Goal: Ask a question: Seek information or help from site administrators or community

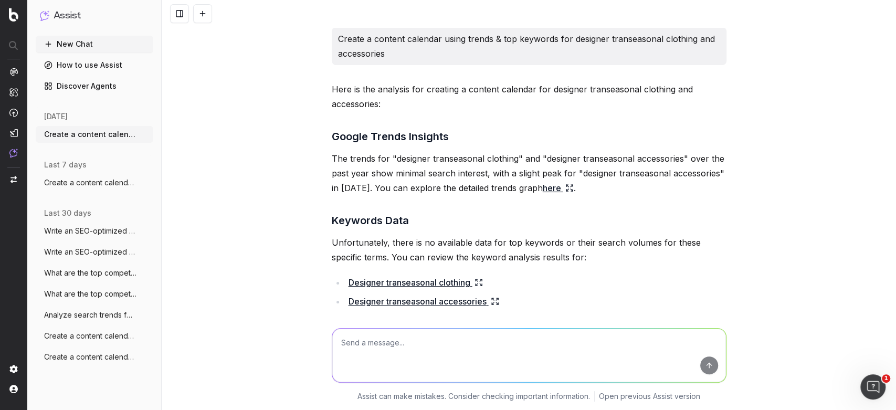
scroll to position [6404, 0]
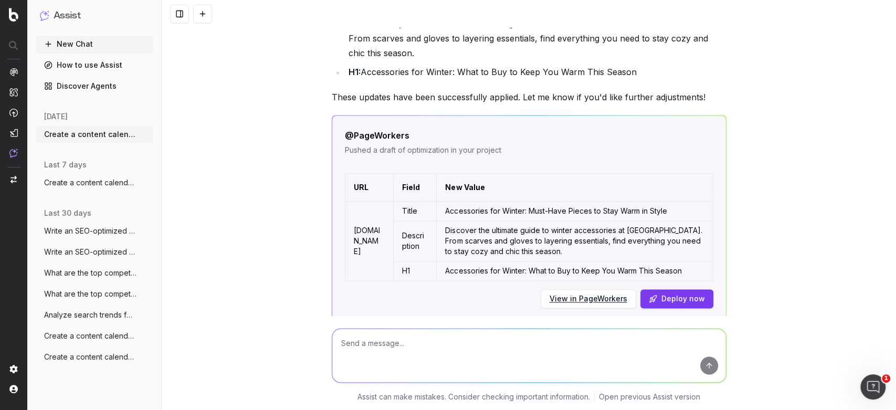
click at [402, 342] on textarea at bounding box center [529, 356] width 394 height 54
paste textarea "• Lorem Ipsum Dolorsi am £766c, adipis el SE. Doe te incid utlaboreet dolo magn…"
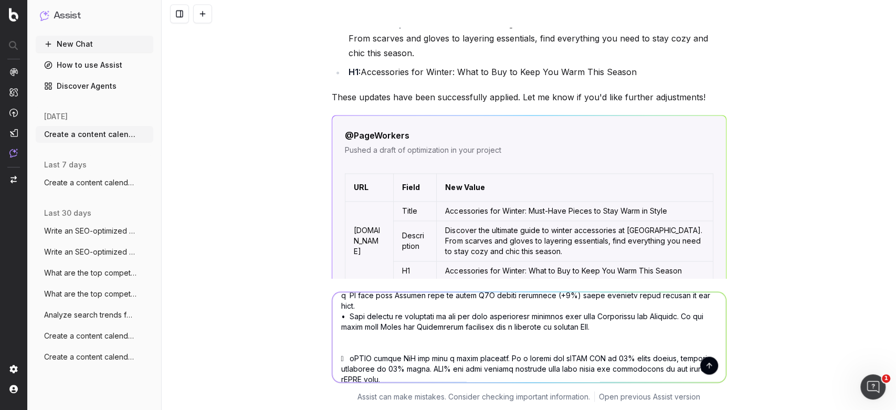
scroll to position [0, 0]
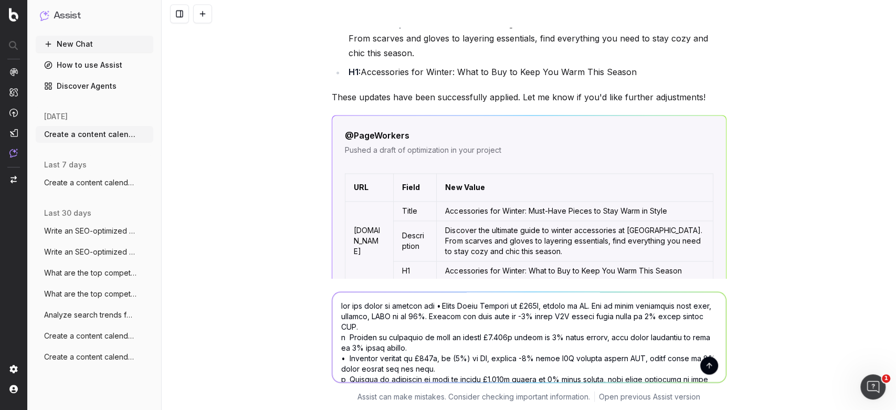
drag, startPoint x: 422, startPoint y: 345, endPoint x: 431, endPoint y: 311, distance: 35.0
click at [431, 311] on textarea at bounding box center [529, 337] width 394 height 90
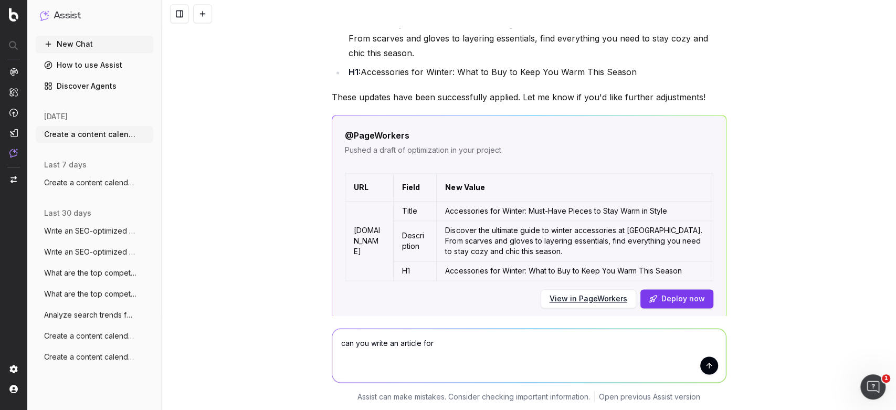
paste textarea "How to Create the Ultimate Cosy Home This Winter"
click at [428, 341] on textarea "can you write an article for How to Create the Ultimate Cosy Home This Winter" at bounding box center [529, 356] width 394 height 54
click at [673, 339] on textarea "can you write an article for Selfridges for : How to Create the Ultimate Cosy H…" at bounding box center [529, 356] width 394 height 54
paste textarea "​ Keep your copy clean and stripped back. Avoid confusing language, try not to …"
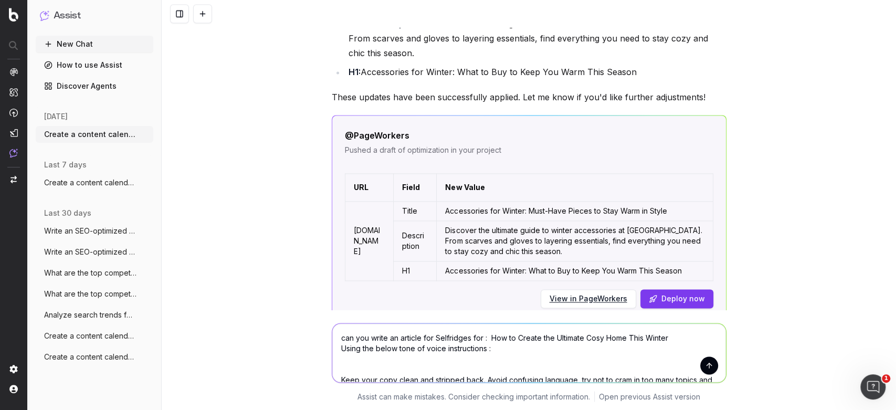
scroll to position [44, 0]
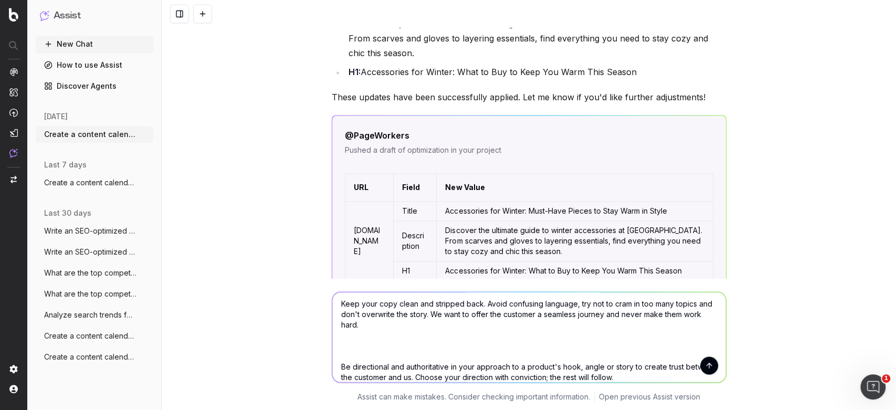
click at [502, 346] on textarea "can you write an article for Selfridges for : How to Create the Ultimate Cosy H…" at bounding box center [529, 337] width 394 height 90
click at [361, 347] on textarea "can you write an article for Selfridges for : How to Create the Ultimate Cosy H…" at bounding box center [529, 337] width 394 height 90
paste textarea "Our sense of humour can go a long way, when it's done right. Use wit and raise …"
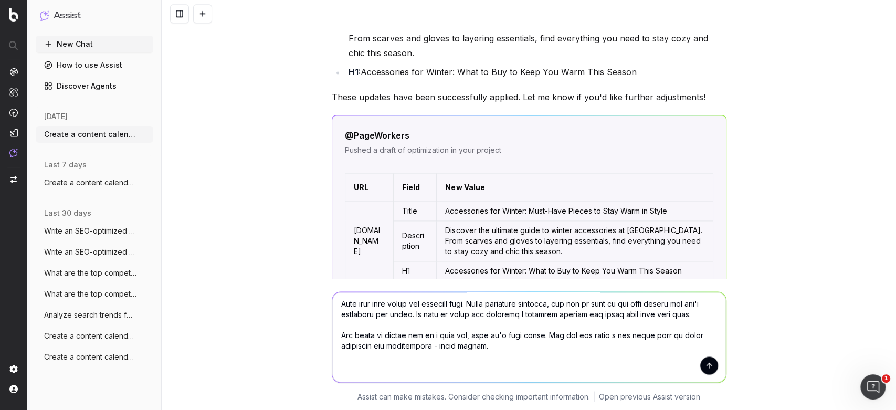
scroll to position [139, 0]
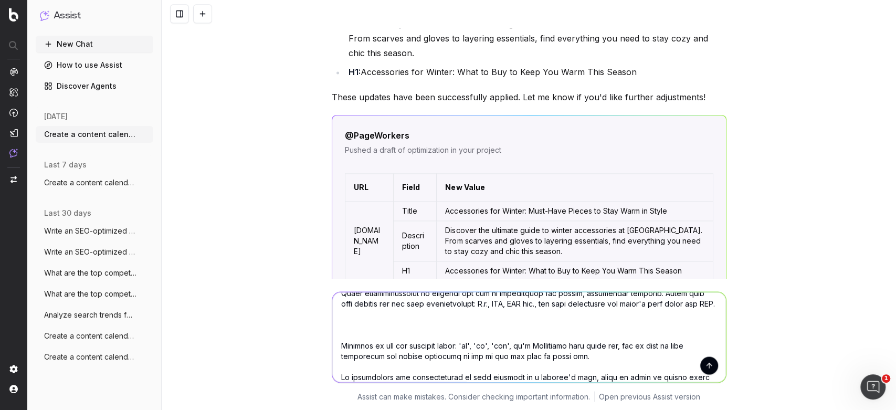
click at [344, 353] on textarea at bounding box center [529, 337] width 394 height 90
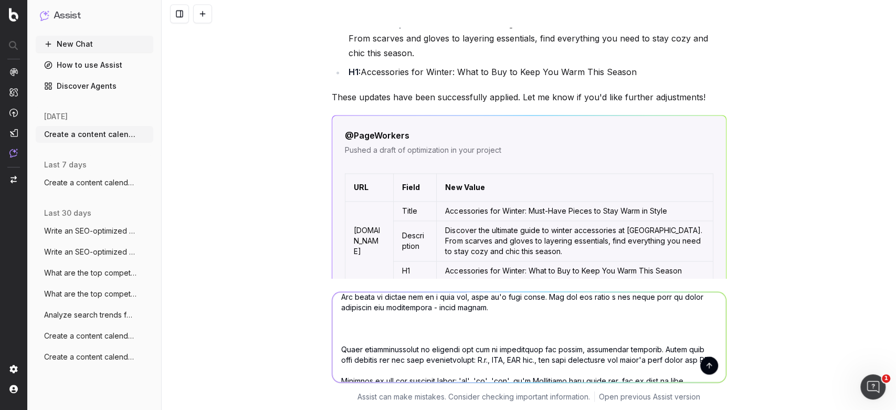
scroll to position [78, 0]
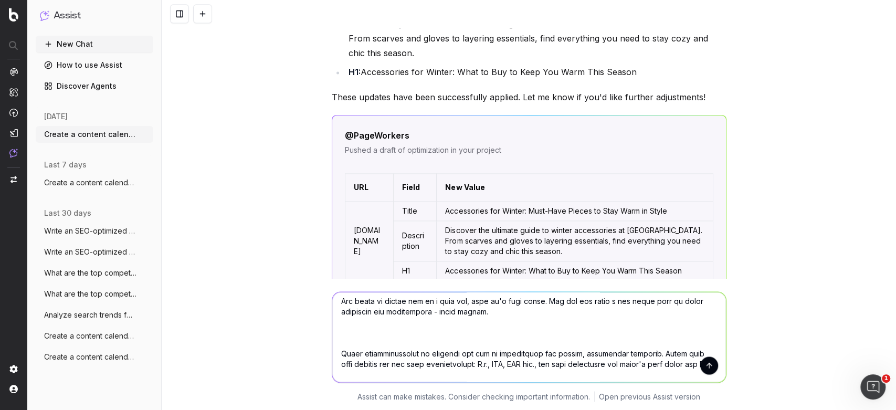
click at [365, 356] on textarea at bounding box center [529, 337] width 394 height 90
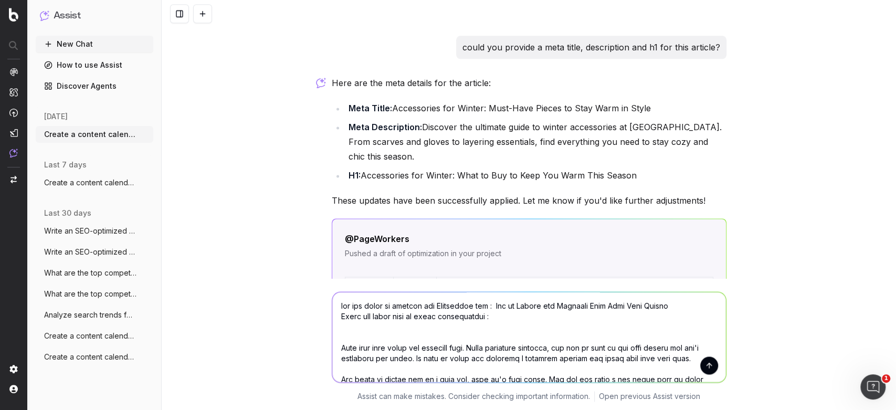
scroll to position [158, 0]
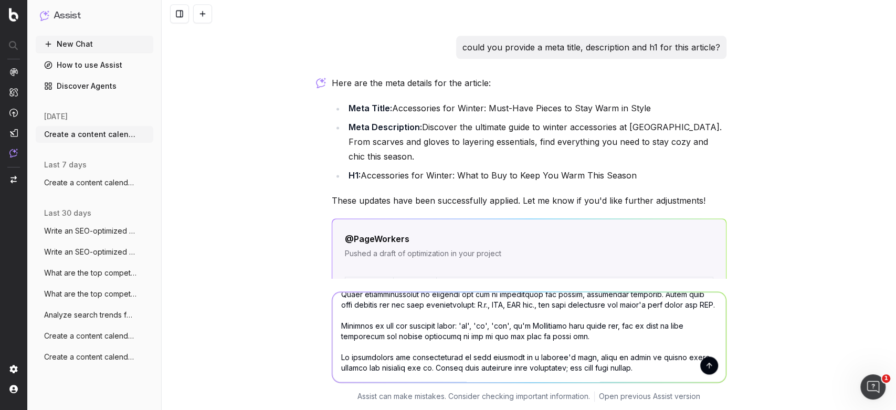
click at [651, 369] on textarea at bounding box center [529, 337] width 394 height 90
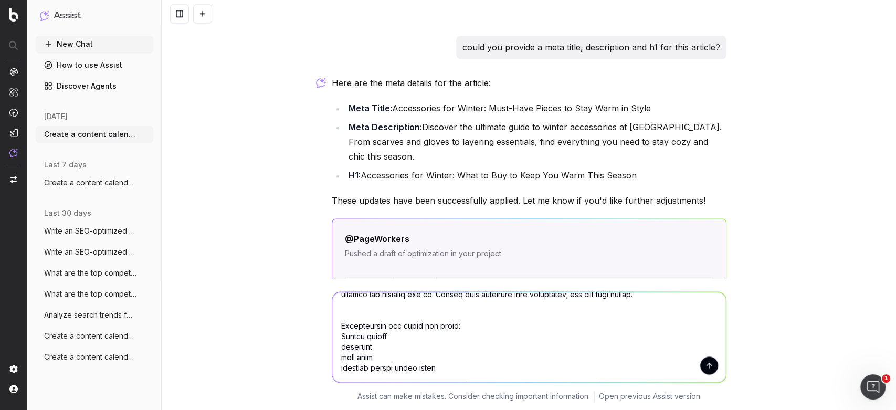
scroll to position [223, 0]
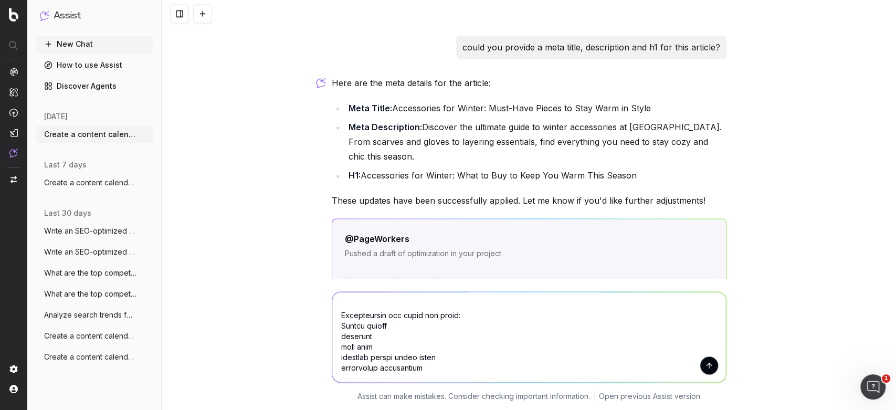
drag, startPoint x: 346, startPoint y: 344, endPoint x: 383, endPoint y: 374, distance: 47.3
click at [381, 376] on textarea at bounding box center [529, 337] width 394 height 90
click at [452, 379] on textarea at bounding box center [529, 337] width 394 height 90
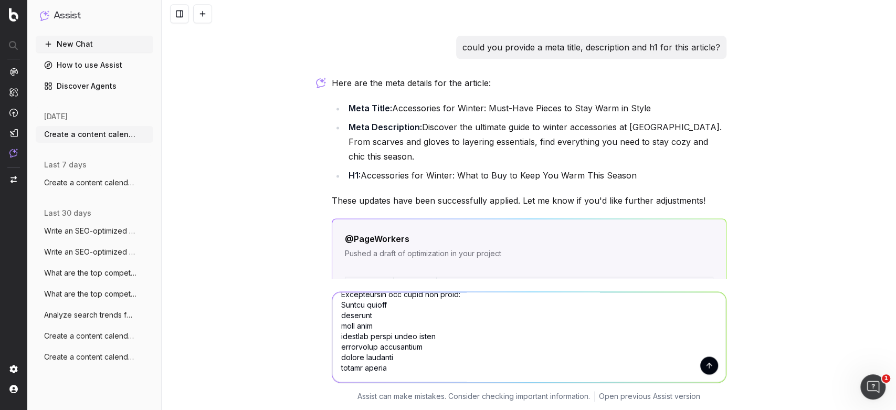
scroll to position [254, 0]
type textarea "lor ips dolor si ametcon adi Elitseddoe tem : Inc ut Labore etd Magnaali Enim A…"
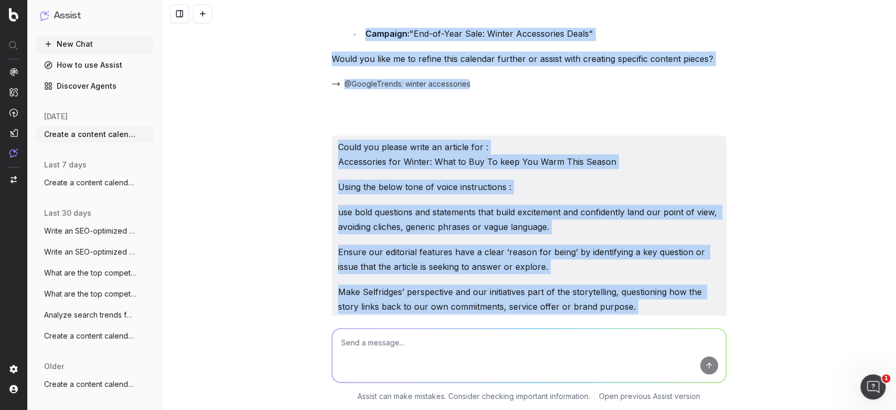
scroll to position [3000, 0]
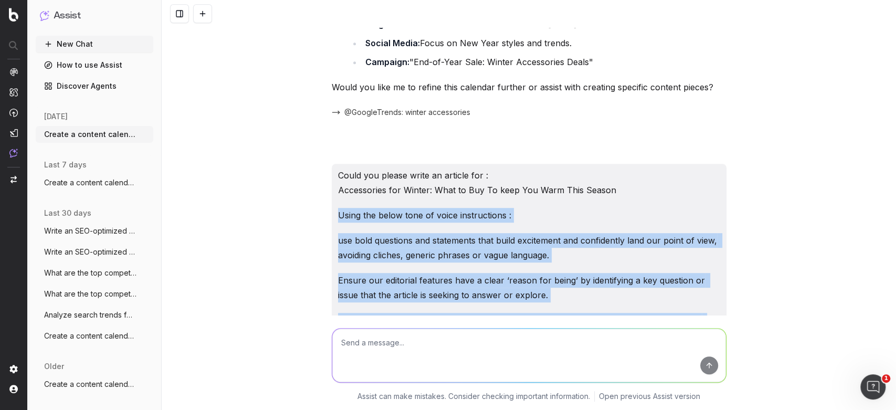
drag, startPoint x: 505, startPoint y: 246, endPoint x: 334, endPoint y: 214, distance: 174.1
click at [334, 214] on div "Could you please write an article for : Accessories for Winter: What to Buy To …" at bounding box center [529, 335] width 395 height 342
copy div "Lorem ips dolor sita co adipi elitseddoeiu : tem inci utlaboree dol magnaaliqu …"
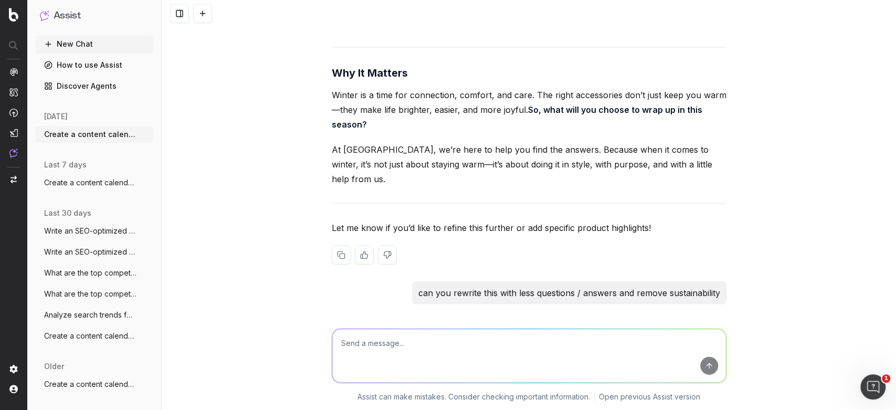
scroll to position [5039, 0]
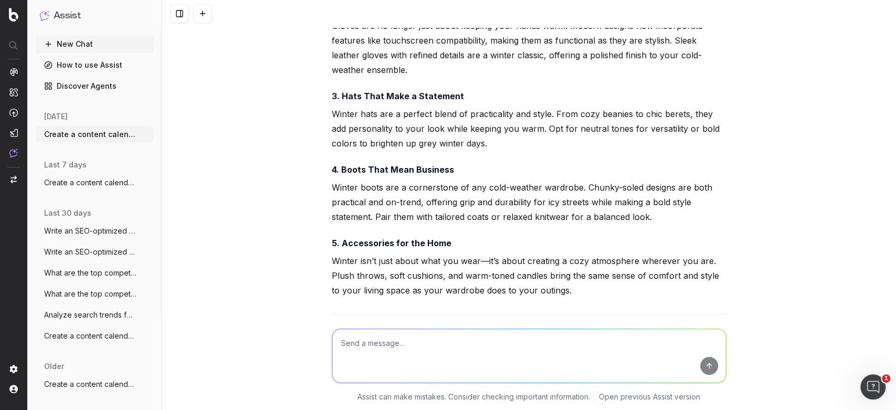
click at [382, 349] on textarea at bounding box center [529, 356] width 394 height 54
paste textarea "Lorem ips dolor sita co adipi elitseddoeiu : tem inci utlaboree dol magnaaliqu …"
type textarea "lor ips dol sit ametc adip el seddo eiusmodtem : Incid utl etdol magn al enima …"
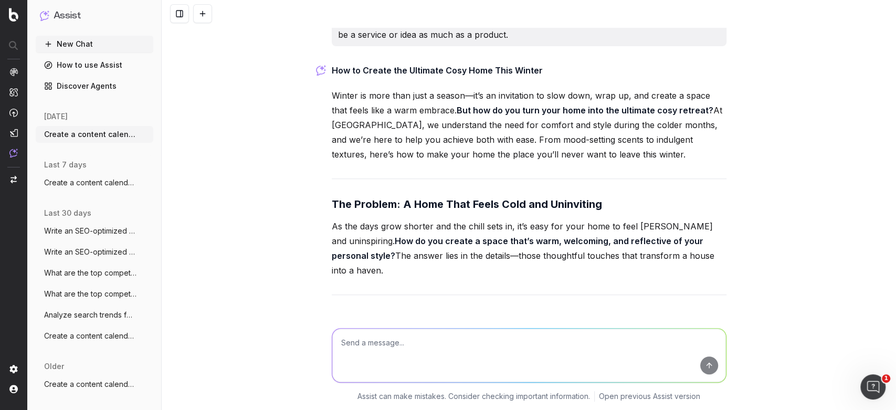
scroll to position [8310, 0]
drag, startPoint x: 328, startPoint y: 160, endPoint x: 681, endPoint y: 198, distance: 355.9
click at [681, 218] on p "As the days grow shorter and the chill sets in, it’s easy for your home to feel…" at bounding box center [529, 247] width 395 height 59
copy p "As the days grow shorter and the chill sets in, it’s easy for your home to feel…"
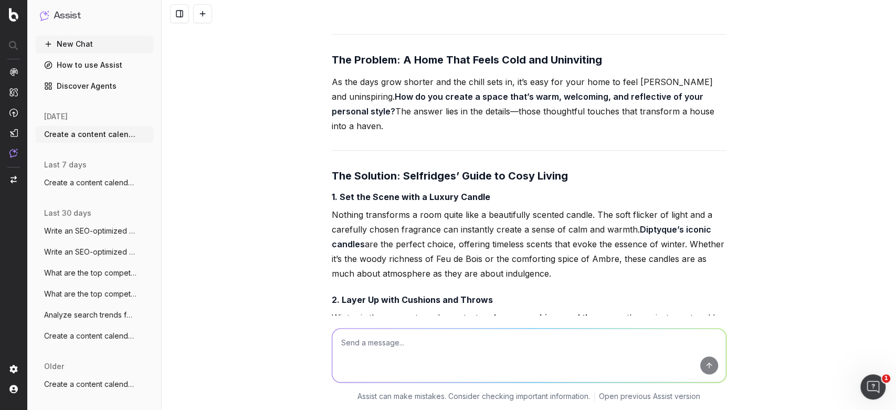
scroll to position [8455, 0]
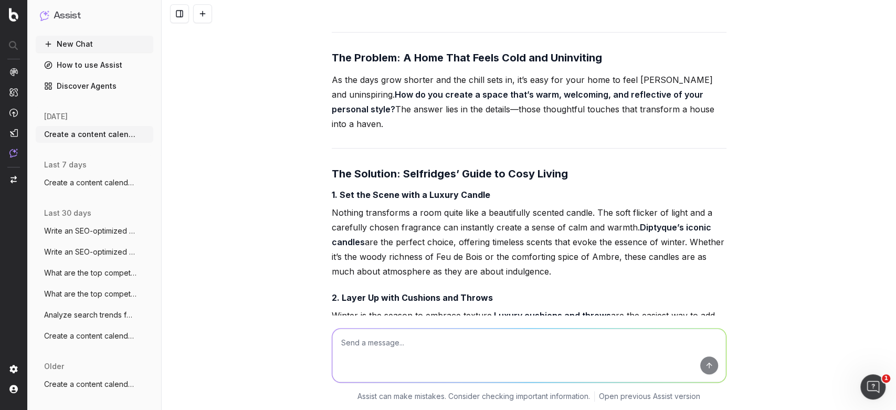
drag, startPoint x: 399, startPoint y: 96, endPoint x: 549, endPoint y: 196, distance: 179.8
click at [549, 196] on div "How to Create the Ultimate Cosy Home This Winter Winter is more than just a sea…" at bounding box center [529, 409] width 395 height 985
copy div "Selfridges’ Guide to Cosy Living 1. Set the Scene with a Luxury Candle Nothing …"
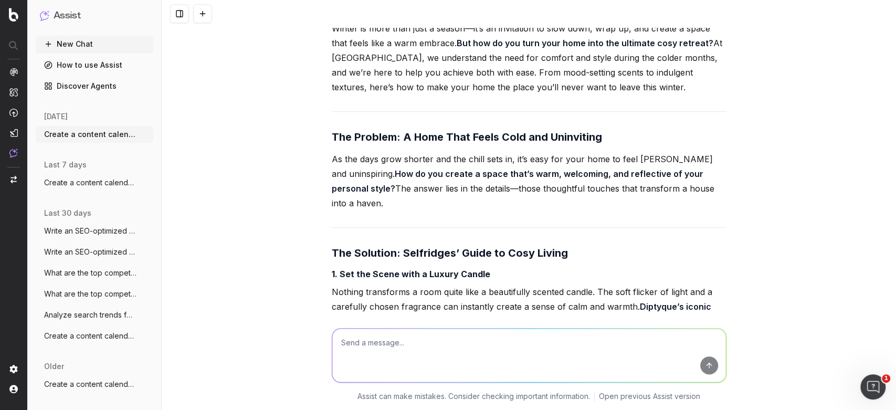
scroll to position [8377, 0]
click at [545, 246] on strong "The Solution: Selfridges’ Guide to Cosy Living" at bounding box center [450, 252] width 236 height 13
click at [578, 244] on h3 "The Solution: Selfridges’ Guide to Cosy Living" at bounding box center [529, 252] width 395 height 17
click at [553, 246] on strong "The Solution: Selfridges’ Guide to Cosy Living" at bounding box center [450, 252] width 236 height 13
drag, startPoint x: 569, startPoint y: 177, endPoint x: 398, endPoint y: 177, distance: 170.6
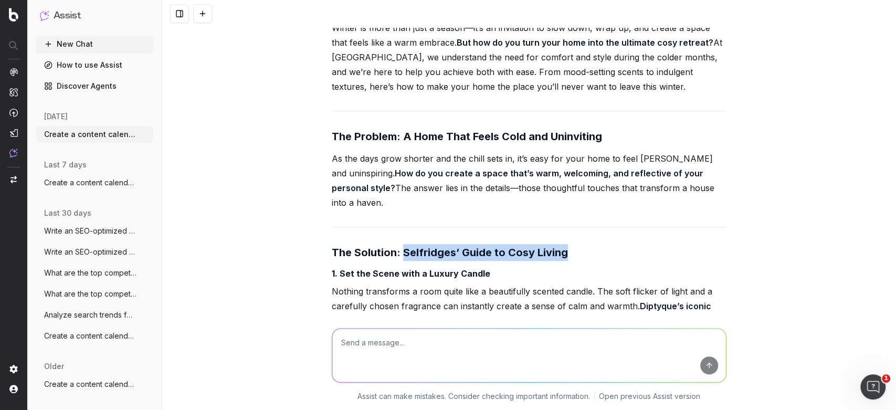
click at [398, 244] on h3 "The Solution: Selfridges’ Guide to Cosy Living" at bounding box center [529, 252] width 395 height 17
copy strong "Selfridges’ Guide to Cosy Living"
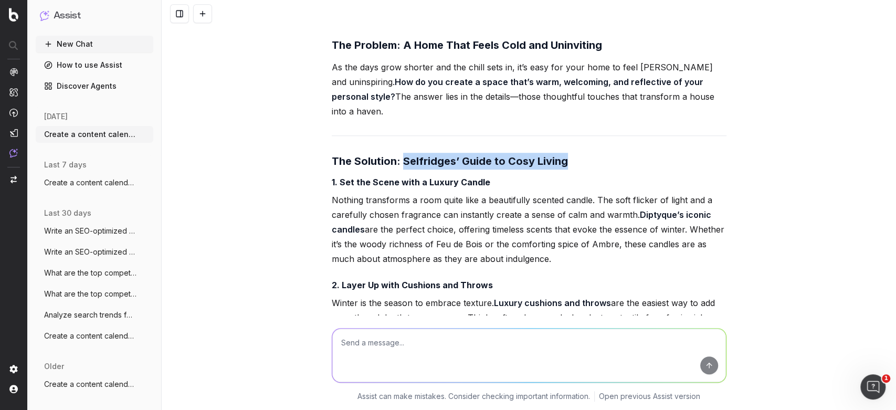
scroll to position [8468, 0]
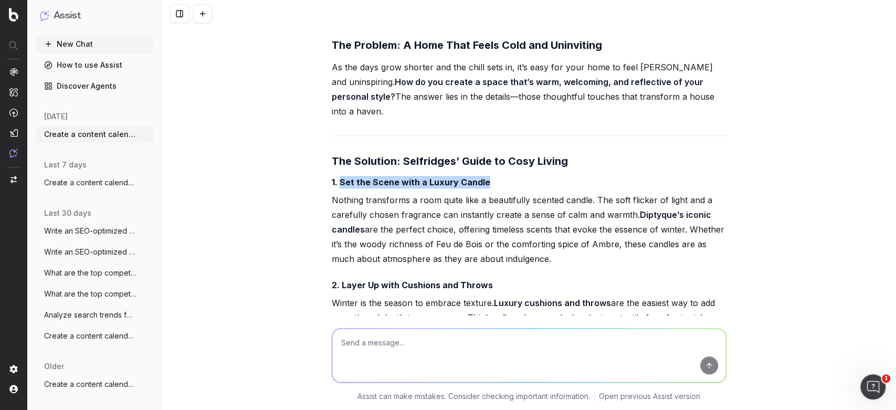
drag, startPoint x: 336, startPoint y: 104, endPoint x: 488, endPoint y: 103, distance: 151.7
click at [488, 176] on h4 "1. Set the Scene with a Luxury Candle" at bounding box center [529, 182] width 395 height 13
copy strong "Set the Scene with a Luxury Candle"
drag, startPoint x: 330, startPoint y: 123, endPoint x: 567, endPoint y: 180, distance: 244.6
click at [567, 193] on p "Nothing transforms a room quite like a beautifully scented candle. The soft fli…" at bounding box center [529, 229] width 395 height 73
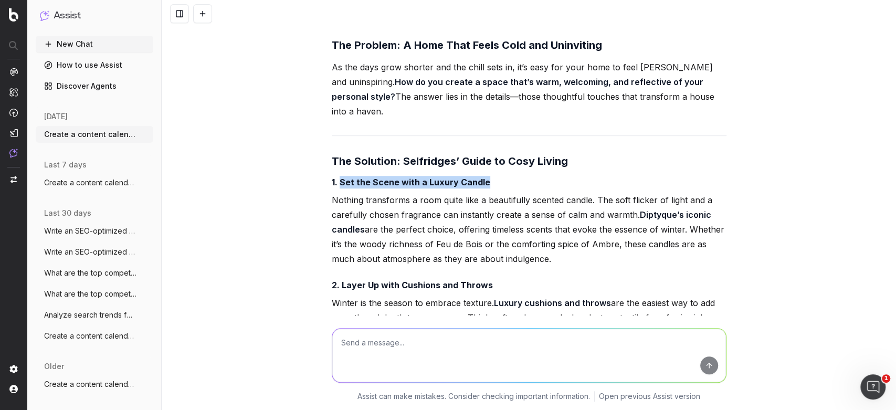
copy p "Nothing transforms a room quite like a beautifully scented candle. The soft fli…"
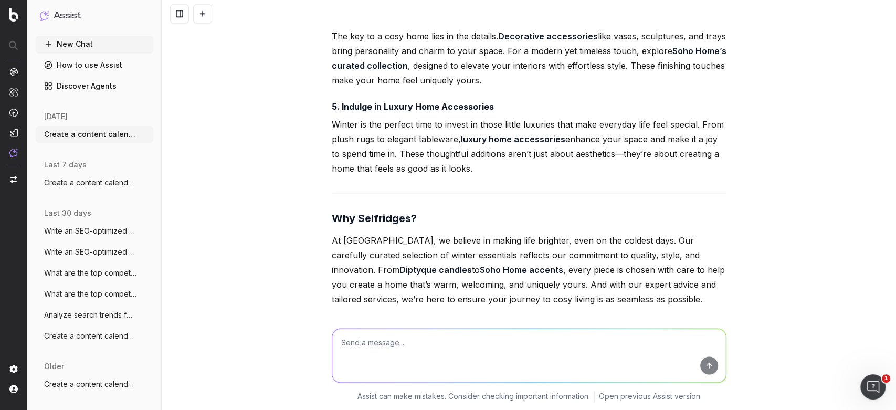
scroll to position [8912, 0]
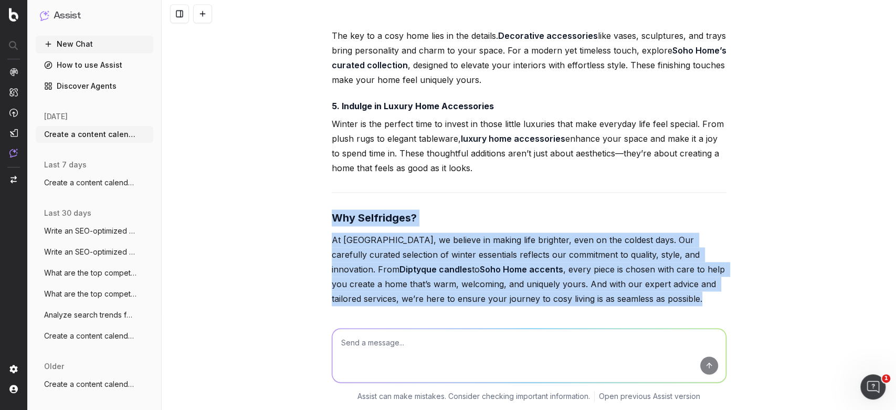
drag, startPoint x: 705, startPoint y: 223, endPoint x: 317, endPoint y: 139, distance: 396.9
click at [317, 139] on div "Create a content calendar using trends & top keywords for designer transeasonal…" at bounding box center [529, 205] width 734 height 410
copy div "Why Selfridges? At [GEOGRAPHIC_DATA], we believe in making life brighter, even …"
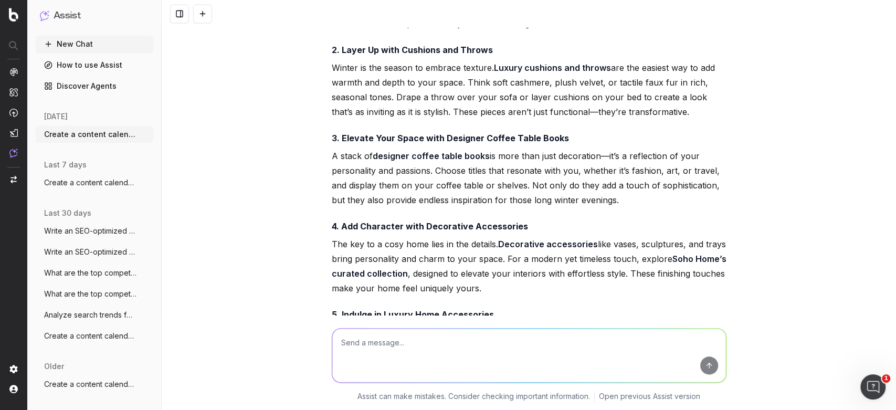
scroll to position [8690, 0]
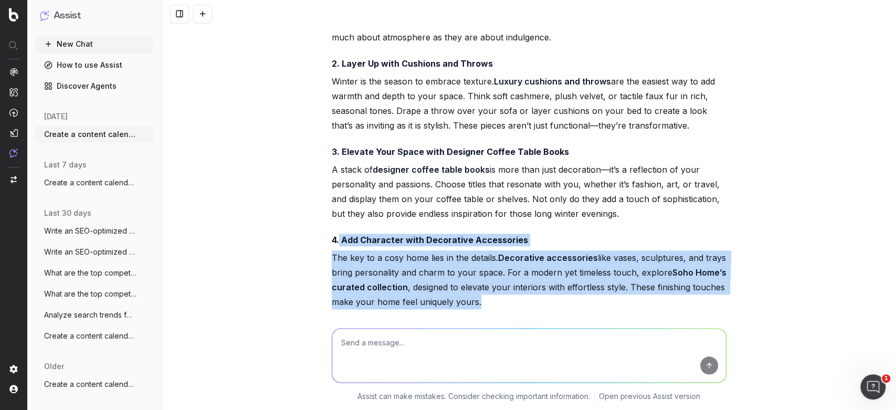
drag, startPoint x: 487, startPoint y: 220, endPoint x: 335, endPoint y: 159, distance: 163.7
click at [335, 159] on div "How to Create the Ultimate Cosy Home This Winter Winter is more than just a sea…" at bounding box center [529, 174] width 395 height 985
copy div "Add Character with Decorative Accessories The key to a cosy home lies in the de…"
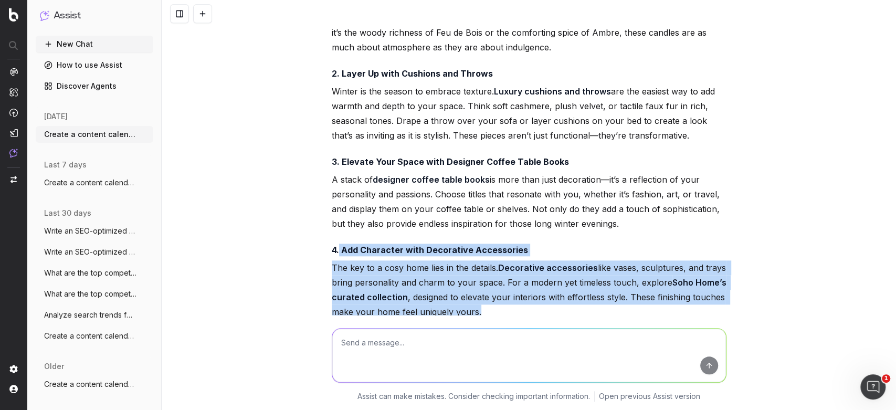
scroll to position [8951, 0]
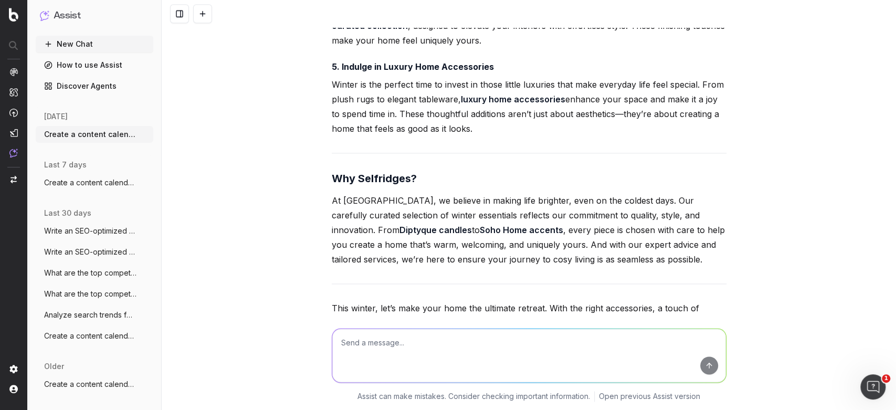
click at [454, 343] on textarea at bounding box center [529, 356] width 394 height 54
type textarea "could you re write this without the problem / solution"
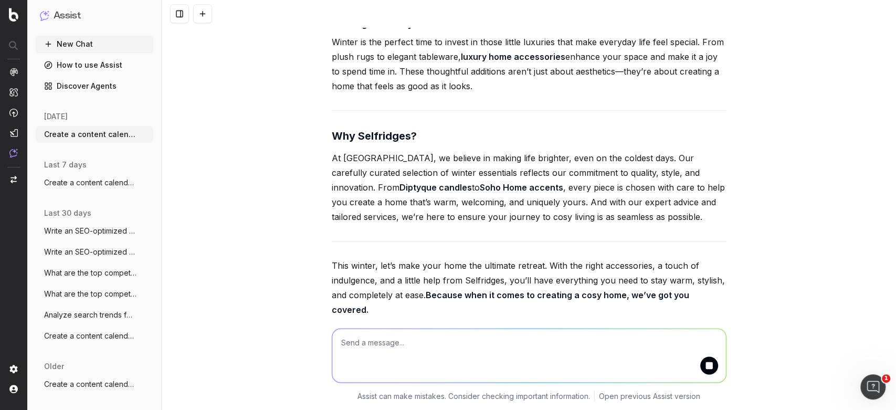
scroll to position [9006, 0]
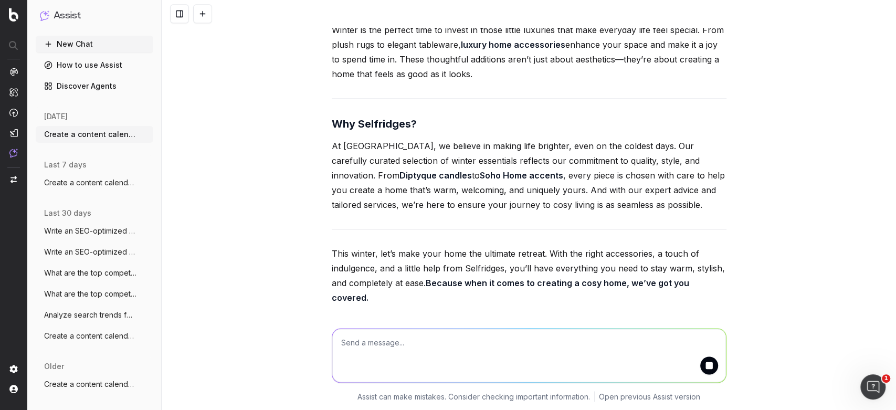
click at [315, 165] on div "Create a content calendar using trends & top keywords for designer transeasonal…" at bounding box center [529, 205] width 734 height 410
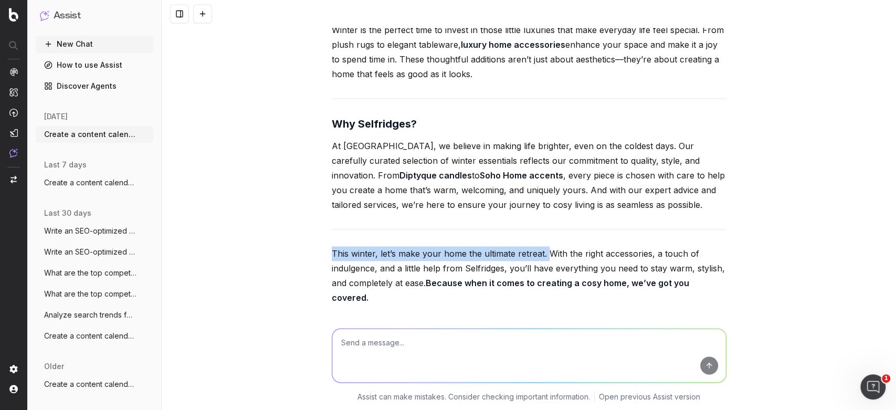
scroll to position [7012, 0]
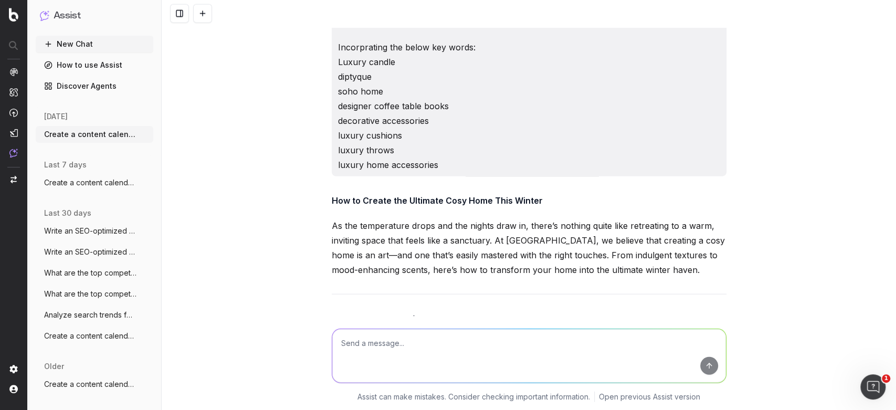
click at [525, 195] on strong "How to Create the Ultimate Cosy Home This Winter" at bounding box center [437, 200] width 211 height 10
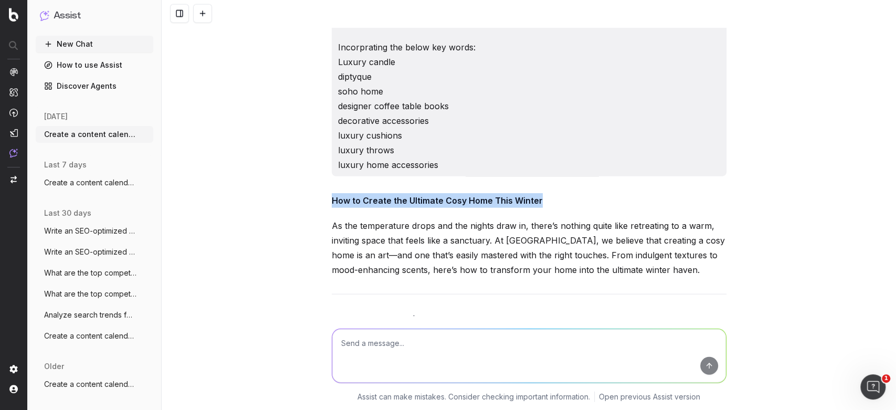
drag, startPoint x: 539, startPoint y: 152, endPoint x: 307, endPoint y: 143, distance: 232.7
click at [307, 143] on div "Create a content calendar using trends & top keywords for designer transeasonal…" at bounding box center [529, 205] width 734 height 410
copy strong "How to Create the Ultimate Cosy Home This Winter"
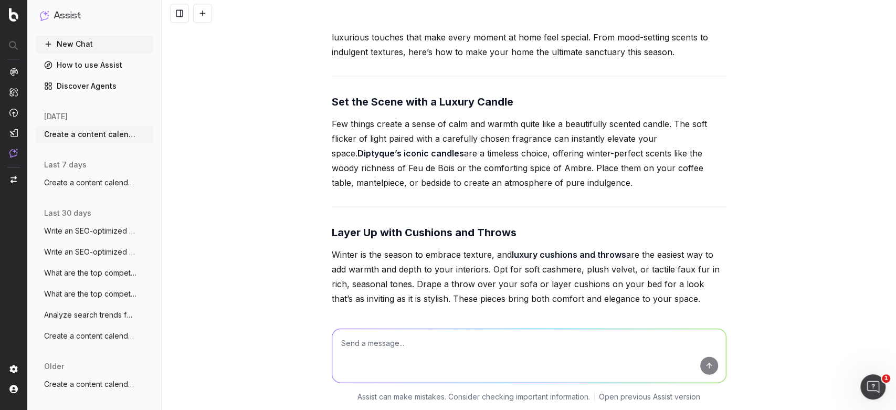
scroll to position [9433, 0]
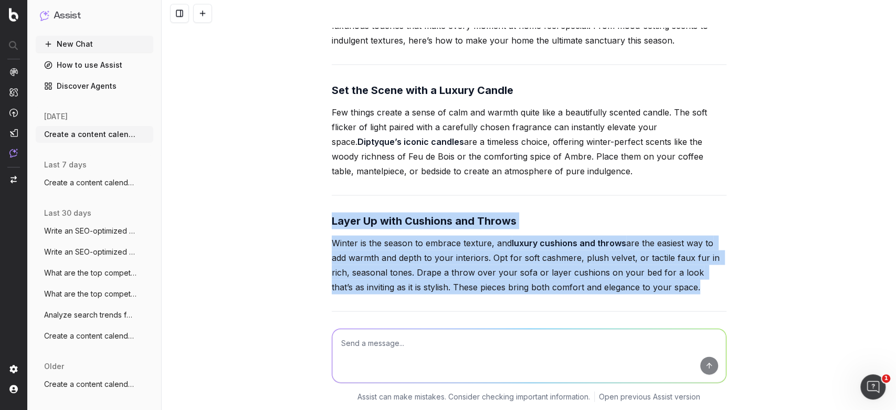
drag, startPoint x: 656, startPoint y: 197, endPoint x: 316, endPoint y: 137, distance: 344.9
click at [316, 137] on div "Create a content calendar using trends & top keywords for designer transeasonal…" at bounding box center [529, 205] width 734 height 410
copy div "Layer Up with Cushions and Throws Winter is the season to embrace texture, and …"
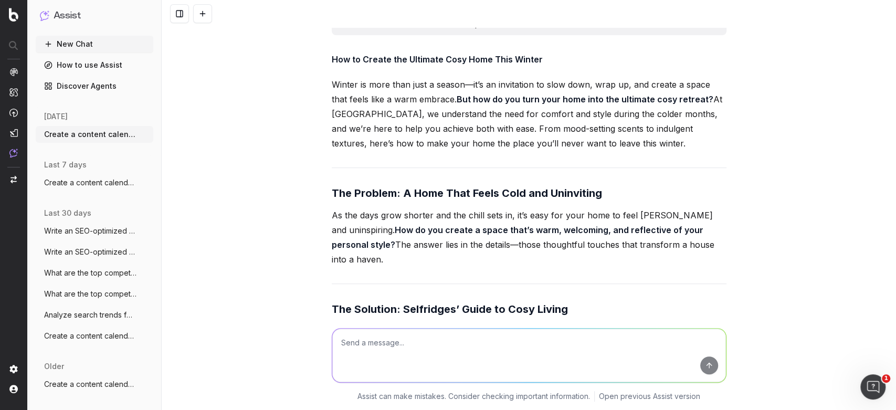
scroll to position [8180, 0]
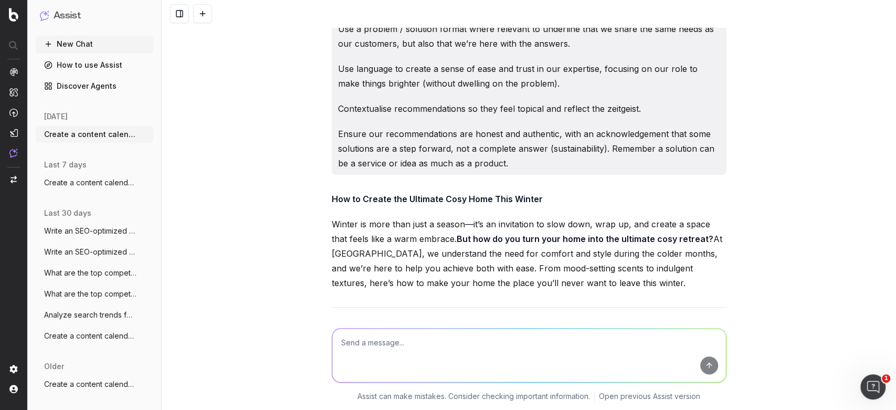
drag, startPoint x: 488, startPoint y: 224, endPoint x: 320, endPoint y: 268, distance: 173.0
click at [320, 268] on div "Create a content calendar using trends & top keywords for designer transeasonal…" at bounding box center [529, 205] width 734 height 410
